Goal: Task Accomplishment & Management: Manage account settings

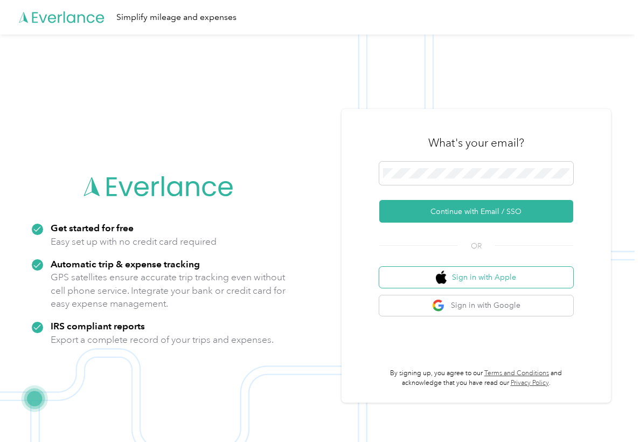
click at [410, 280] on button "Sign in with Apple" at bounding box center [476, 277] width 194 height 21
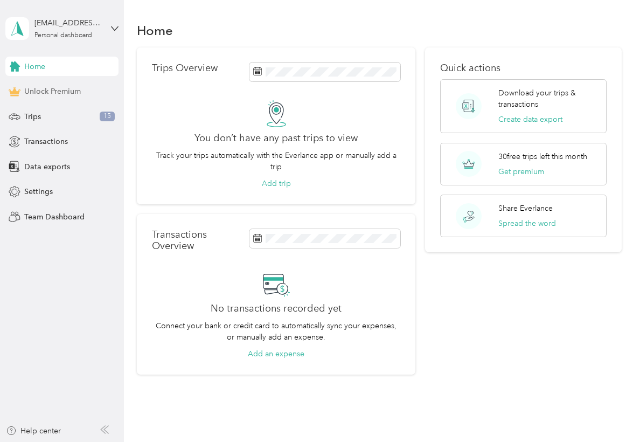
click at [58, 100] on div "Unlock Premium" at bounding box center [61, 91] width 113 height 19
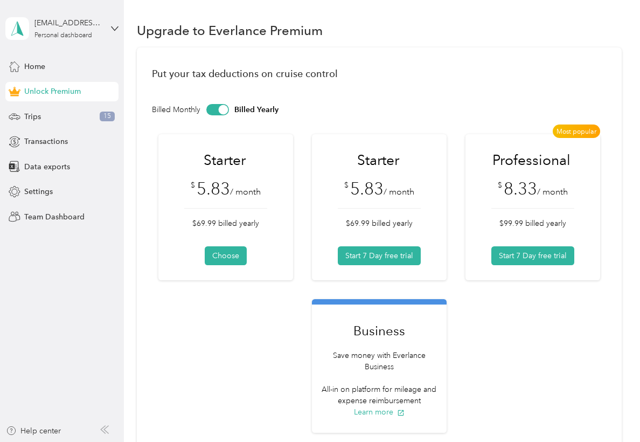
scroll to position [10, 0]
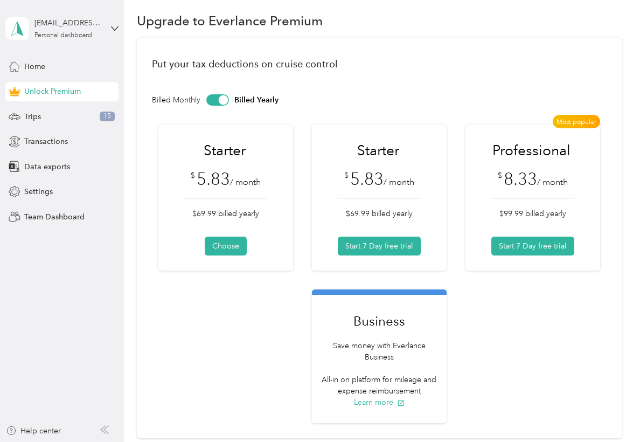
click at [217, 100] on div at bounding box center [217, 99] width 23 height 11
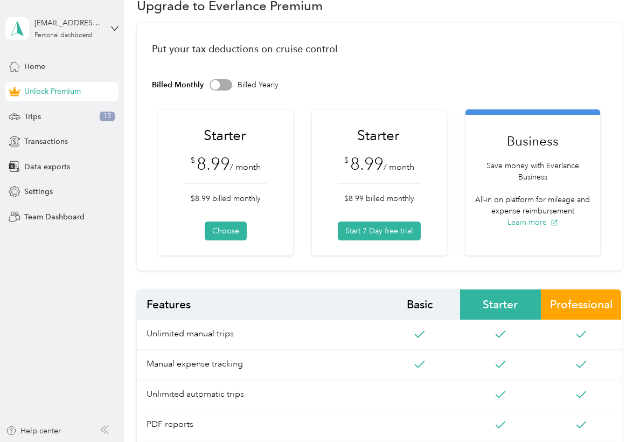
scroll to position [0, 0]
click at [39, 427] on div "Help center" at bounding box center [33, 430] width 55 height 11
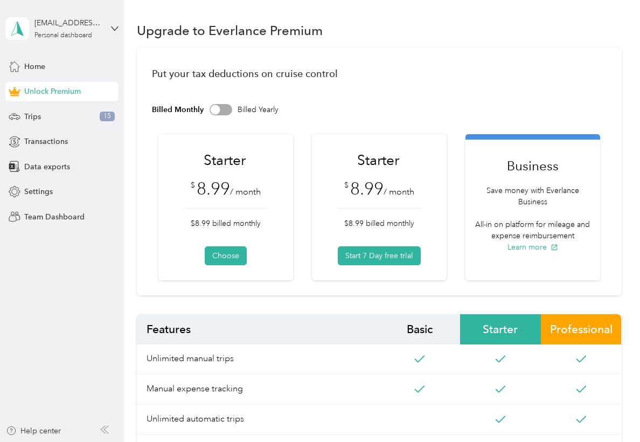
click at [550, 227] on p "All-in on platform for mileage and expense reimbursement" at bounding box center [532, 230] width 123 height 23
click at [218, 111] on div at bounding box center [215, 110] width 10 height 10
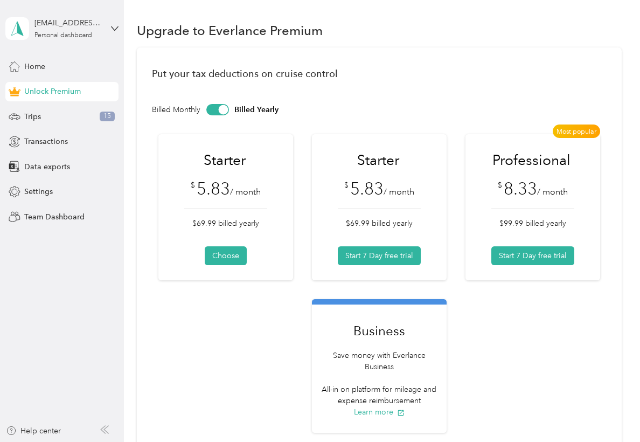
click at [479, 203] on div "Professional $ 8.33 / month $99.99 billed yearly Start 7 Day free trial" at bounding box center [532, 208] width 123 height 114
click at [515, 254] on button "Start 7 Day free trial" at bounding box center [532, 255] width 83 height 19
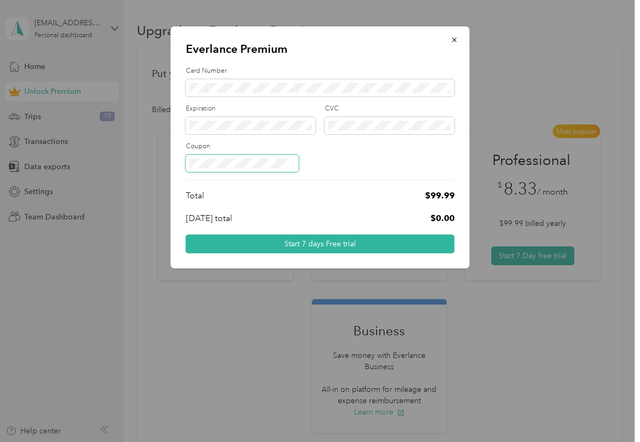
click at [243, 156] on span at bounding box center [242, 163] width 113 height 17
click at [450, 34] on button "button" at bounding box center [454, 39] width 23 height 19
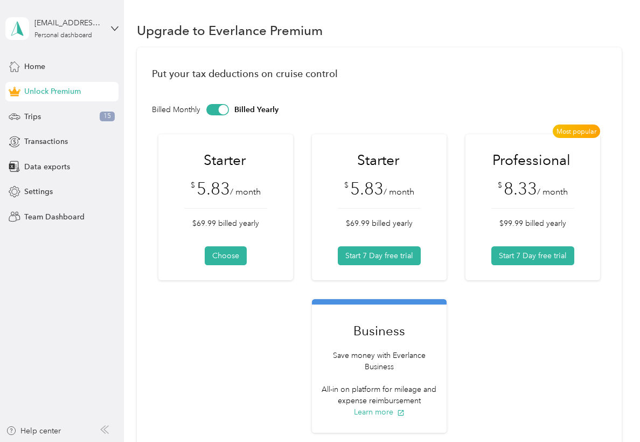
click at [224, 115] on div "Put your tax deductions on cruise control Billed Monthly Billed Yearly Starter …" at bounding box center [379, 247] width 484 height 400
click at [223, 115] on div "Put your tax deductions on cruise control Billed Monthly Billed Yearly Starter …" at bounding box center [379, 247] width 484 height 400
click at [223, 110] on div at bounding box center [223, 110] width 10 height 10
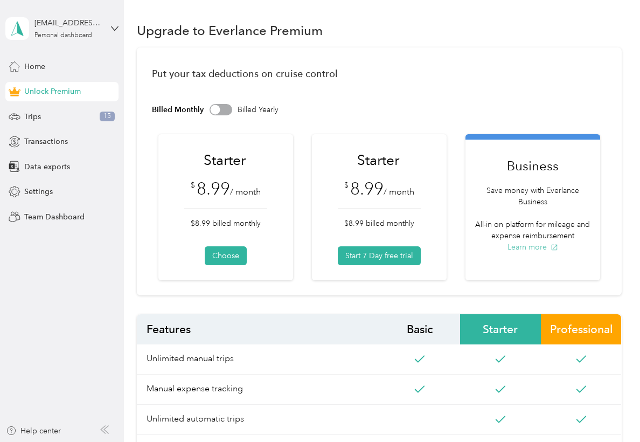
click at [510, 249] on button "Learn more" at bounding box center [533, 246] width 51 height 11
click at [220, 110] on div at bounding box center [221, 109] width 23 height 11
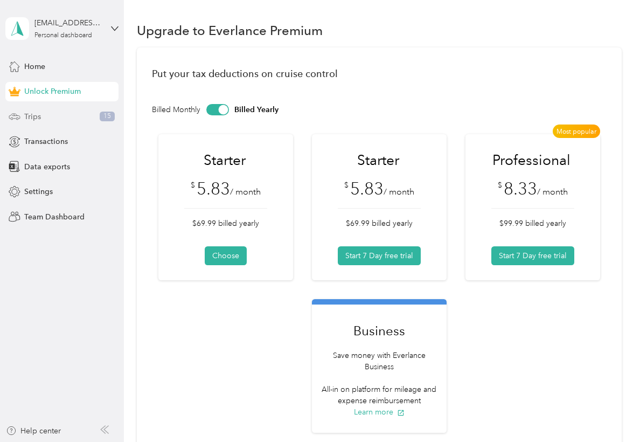
click at [60, 120] on div "Trips 15" at bounding box center [61, 116] width 113 height 19
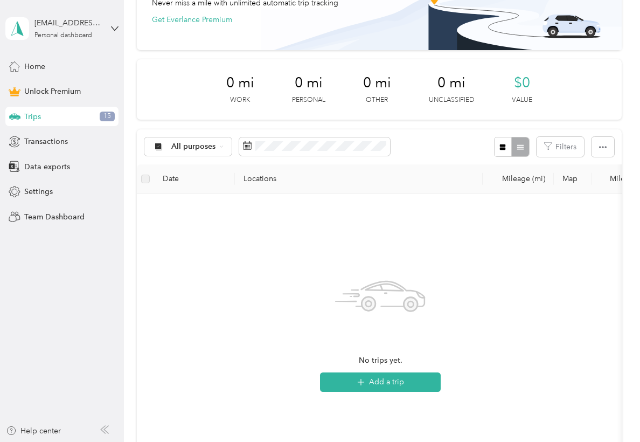
scroll to position [66, 0]
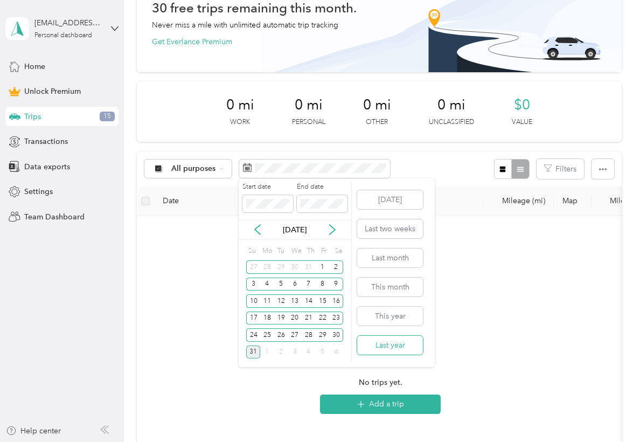
click at [390, 338] on button "Last year" at bounding box center [390, 345] width 66 height 19
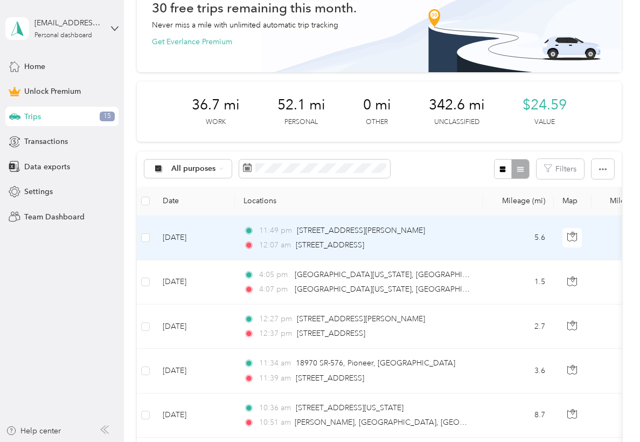
click at [187, 249] on td "Sep 21, 2024" at bounding box center [194, 238] width 81 height 44
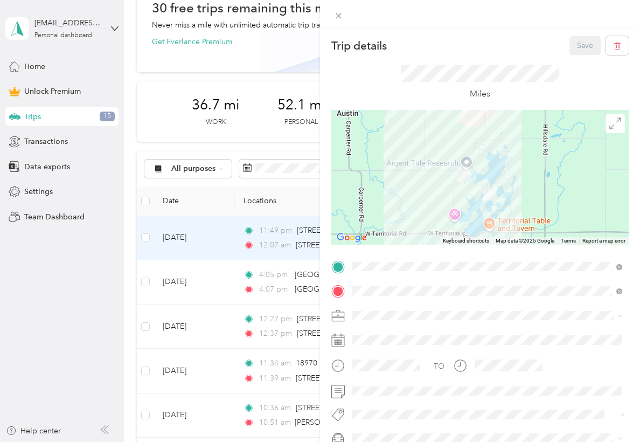
click at [183, 281] on div "Trip details Save This trip cannot be edited because it is either under review,…" at bounding box center [320, 221] width 640 height 442
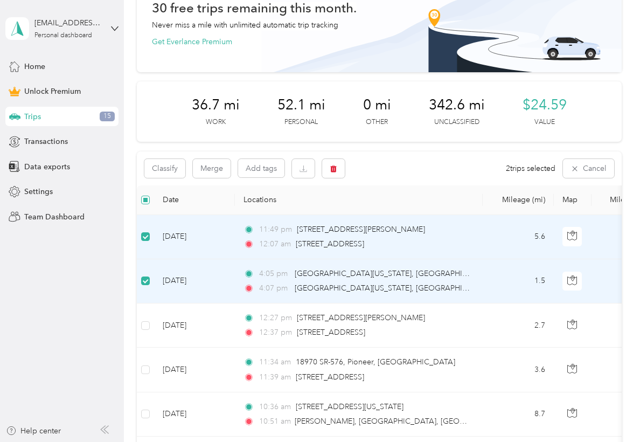
click at [146, 203] on span at bounding box center [145, 200] width 9 height 9
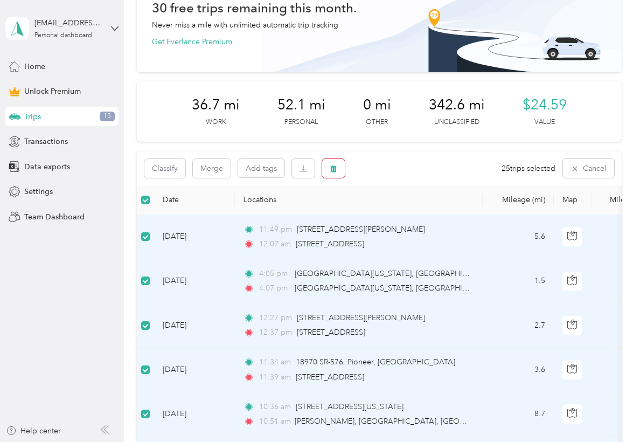
click at [331, 169] on icon "button" at bounding box center [333, 168] width 6 height 7
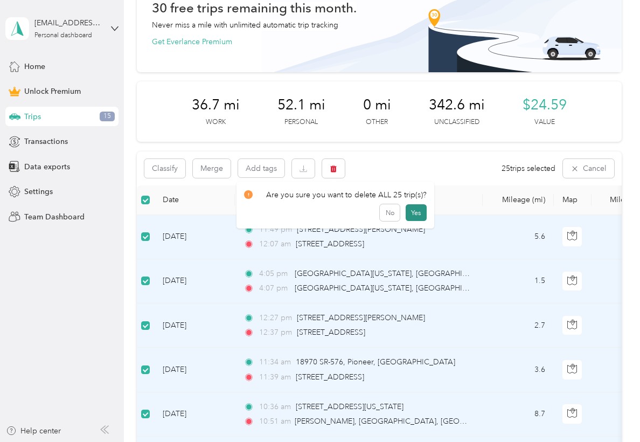
click at [411, 212] on button "Yes" at bounding box center [416, 212] width 21 height 17
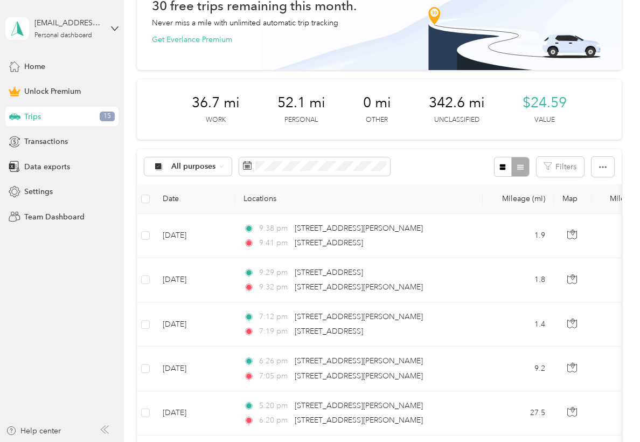
scroll to position [67, 0]
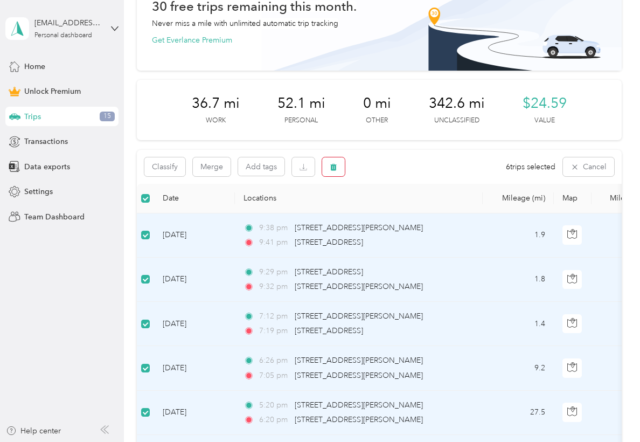
click at [326, 170] on button "button" at bounding box center [333, 166] width 23 height 19
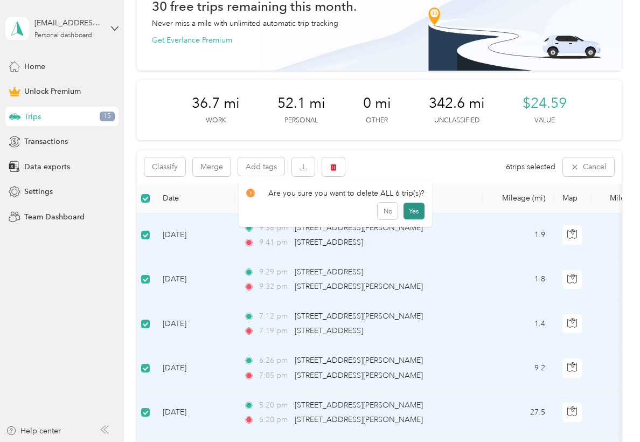
click at [408, 213] on button "Yes" at bounding box center [414, 211] width 21 height 17
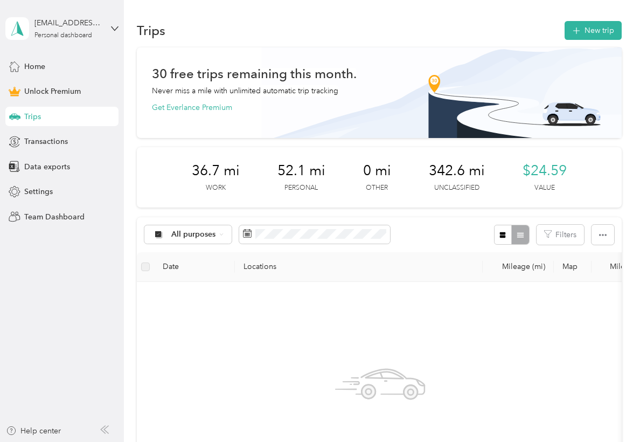
scroll to position [0, 0]
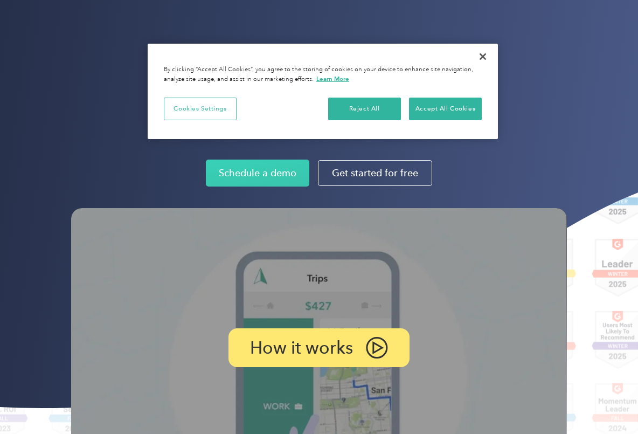
scroll to position [19, 0]
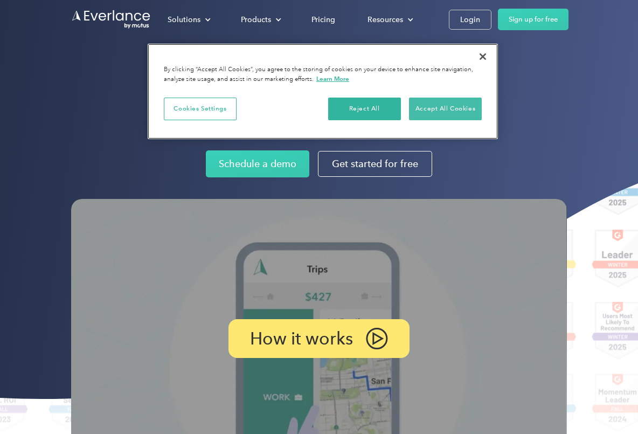
click at [462, 106] on button "Accept All Cookies" at bounding box center [445, 109] width 73 height 23
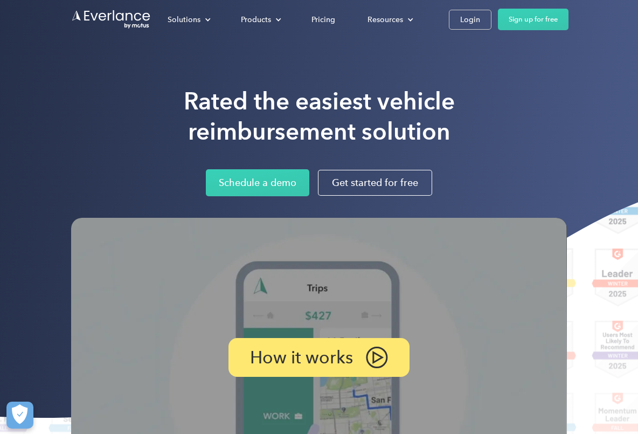
scroll to position [0, 0]
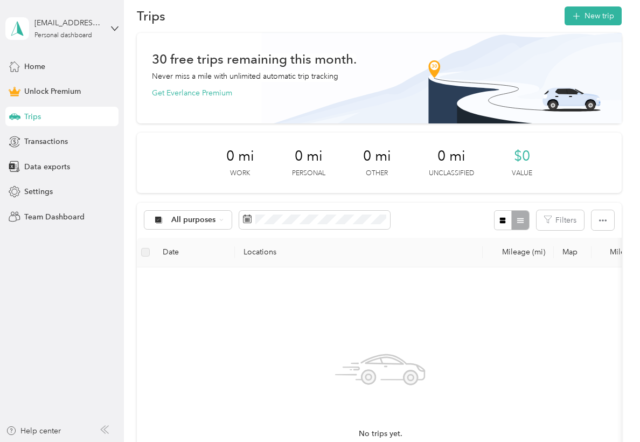
scroll to position [15, 0]
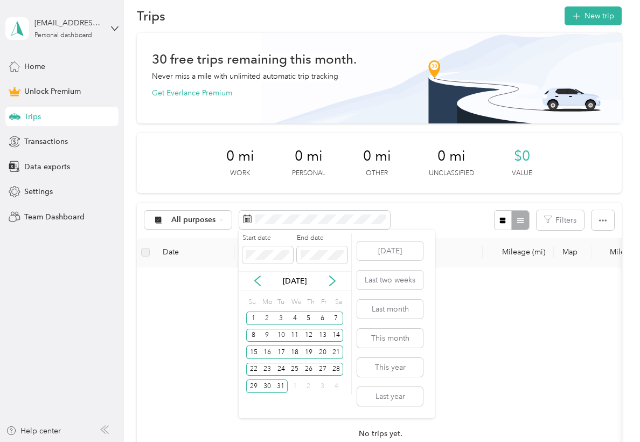
click at [392, 407] on div "Today Last two weeks Last month This month This year Last year" at bounding box center [390, 324] width 68 height 189
click at [392, 398] on button "Last year" at bounding box center [390, 396] width 66 height 19
click at [405, 372] on button "This year" at bounding box center [390, 367] width 66 height 19
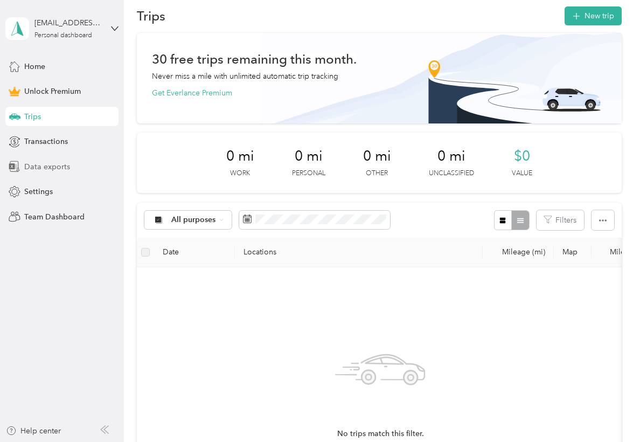
click at [42, 161] on span "Data exports" at bounding box center [47, 166] width 46 height 11
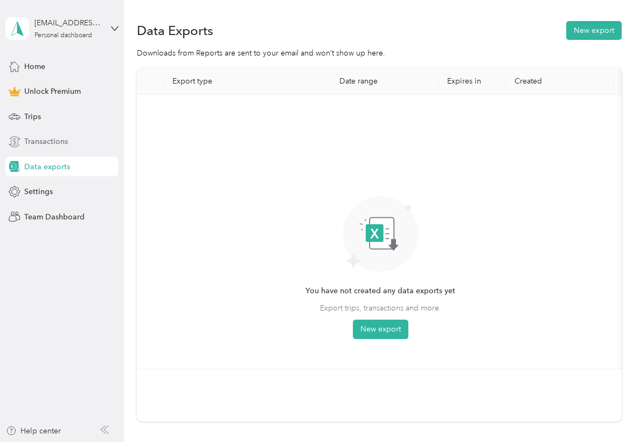
click at [48, 151] on div "Transactions" at bounding box center [61, 141] width 113 height 19
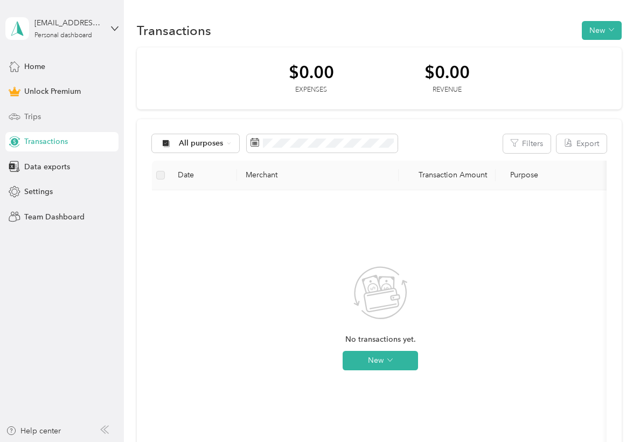
click at [48, 120] on div "Trips" at bounding box center [61, 116] width 113 height 19
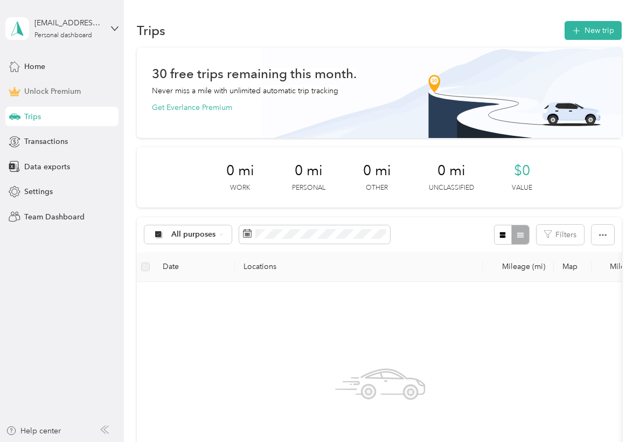
click at [58, 87] on span "Unlock Premium" at bounding box center [52, 91] width 57 height 11
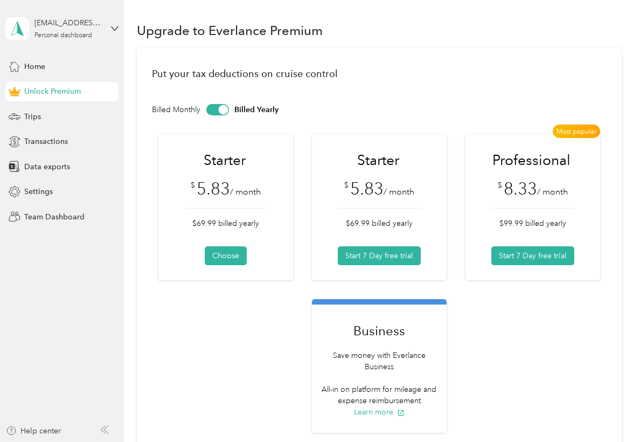
click at [218, 106] on div at bounding box center [217, 109] width 23 height 11
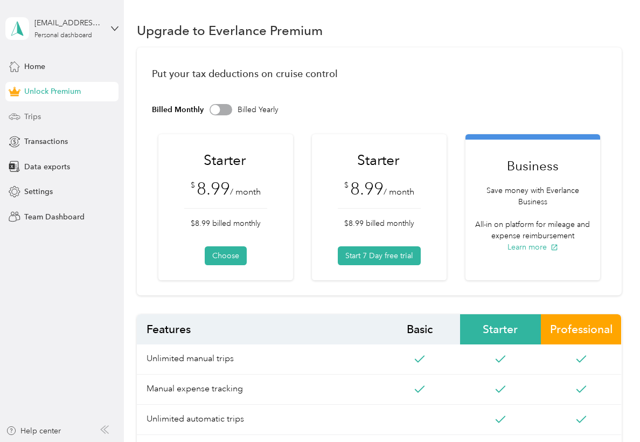
click at [61, 124] on div "Trips" at bounding box center [61, 116] width 113 height 19
